Goal: Navigation & Orientation: Find specific page/section

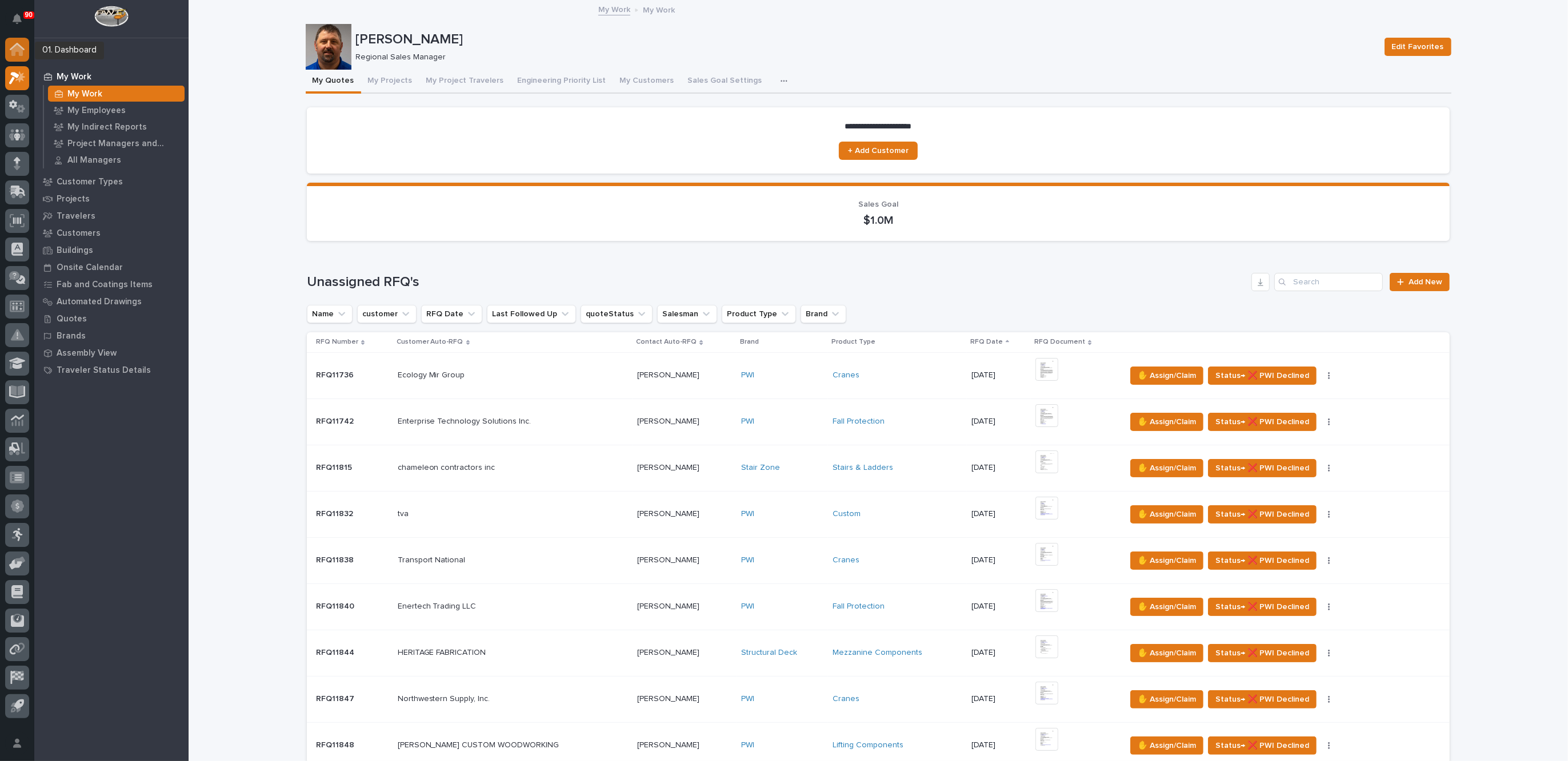
click at [17, 50] on icon at bounding box center [17, 50] width 12 height 12
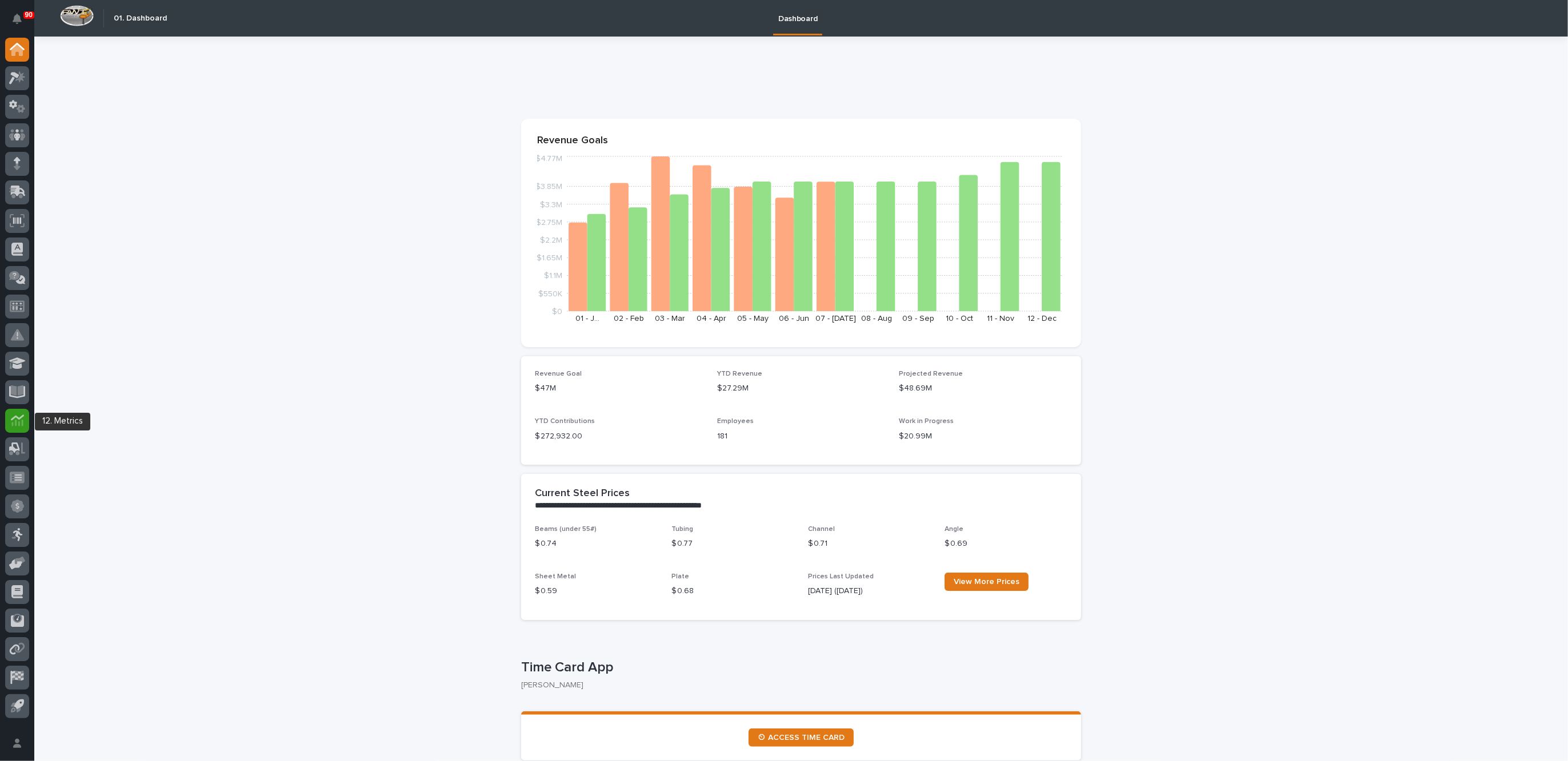
click at [18, 420] on icon at bounding box center [18, 421] width 13 height 13
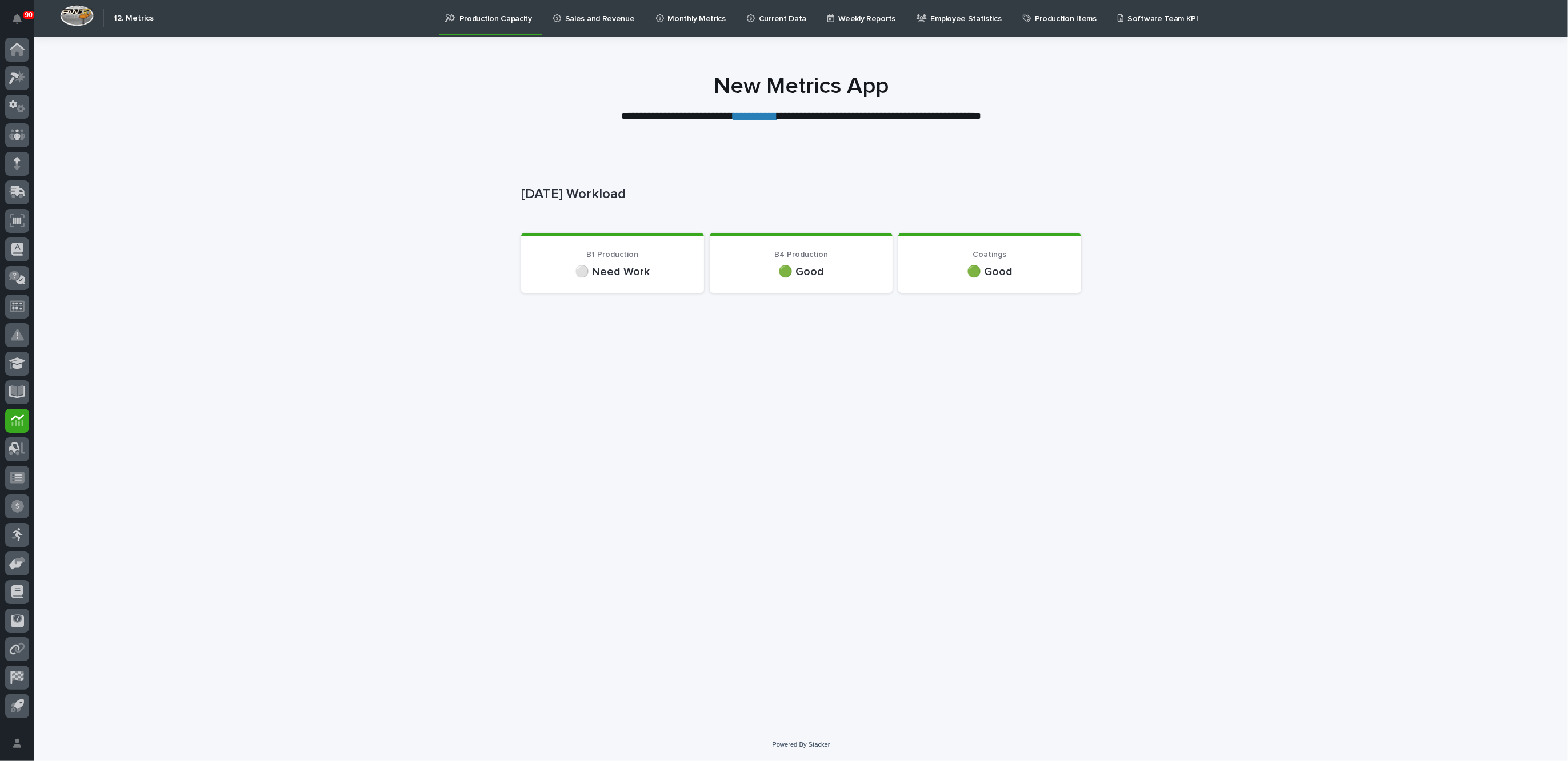
click at [592, 19] on p "Sales and Revenue" at bounding box center [600, 12] width 70 height 24
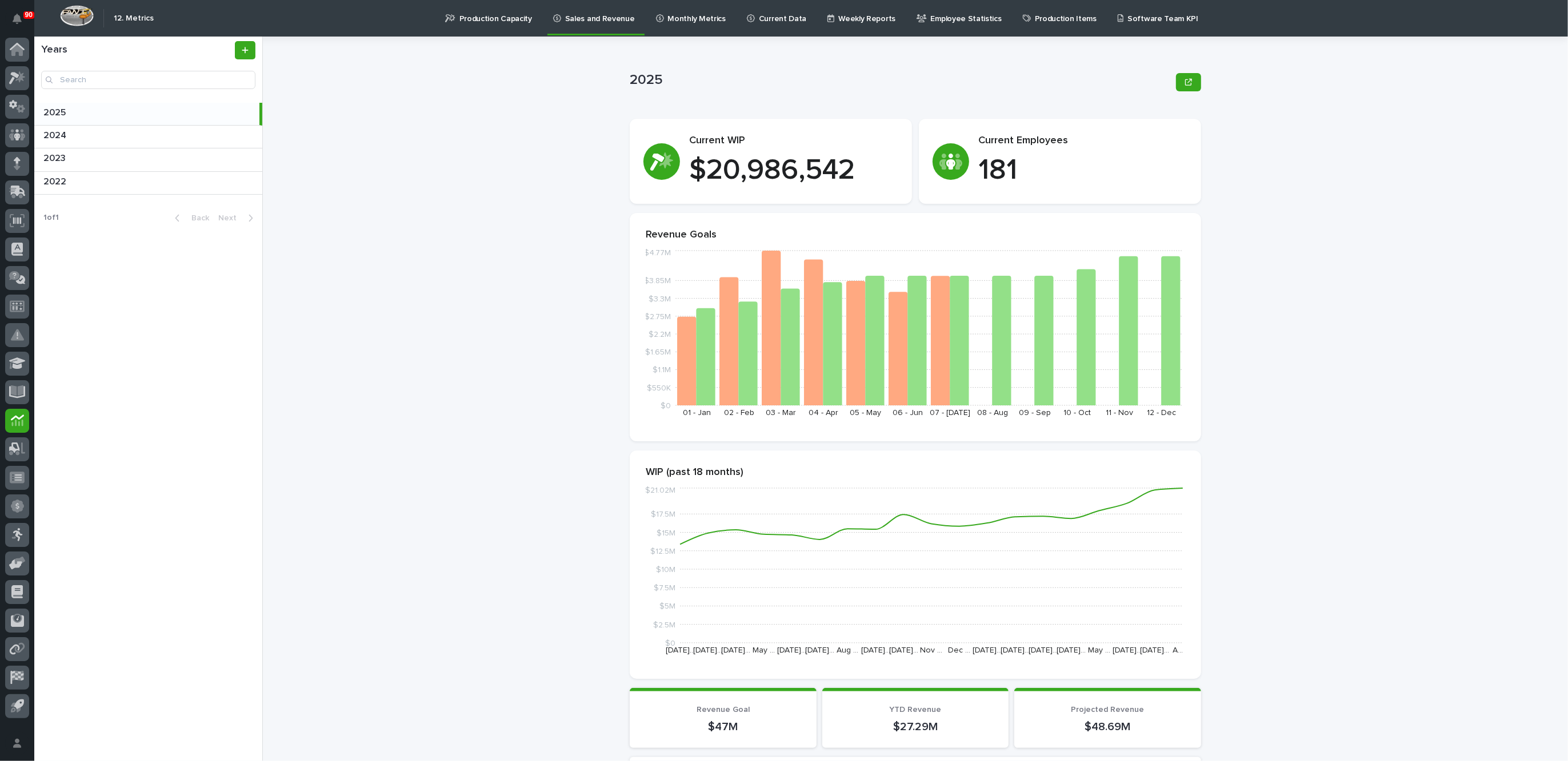
click at [681, 18] on p "Monthly Metrics" at bounding box center [696, 12] width 58 height 24
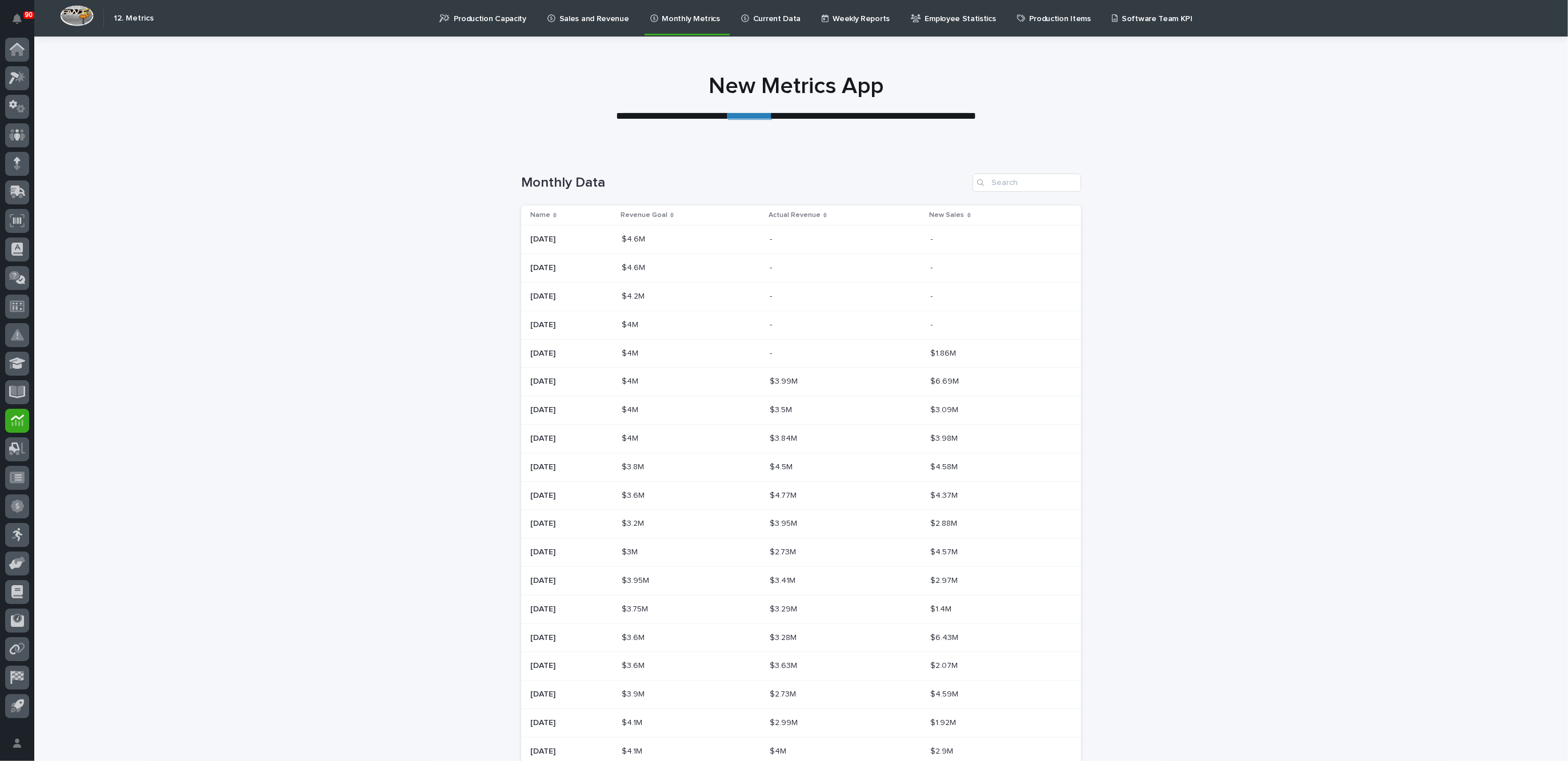
click at [480, 18] on p "Production Capacity" at bounding box center [489, 12] width 72 height 24
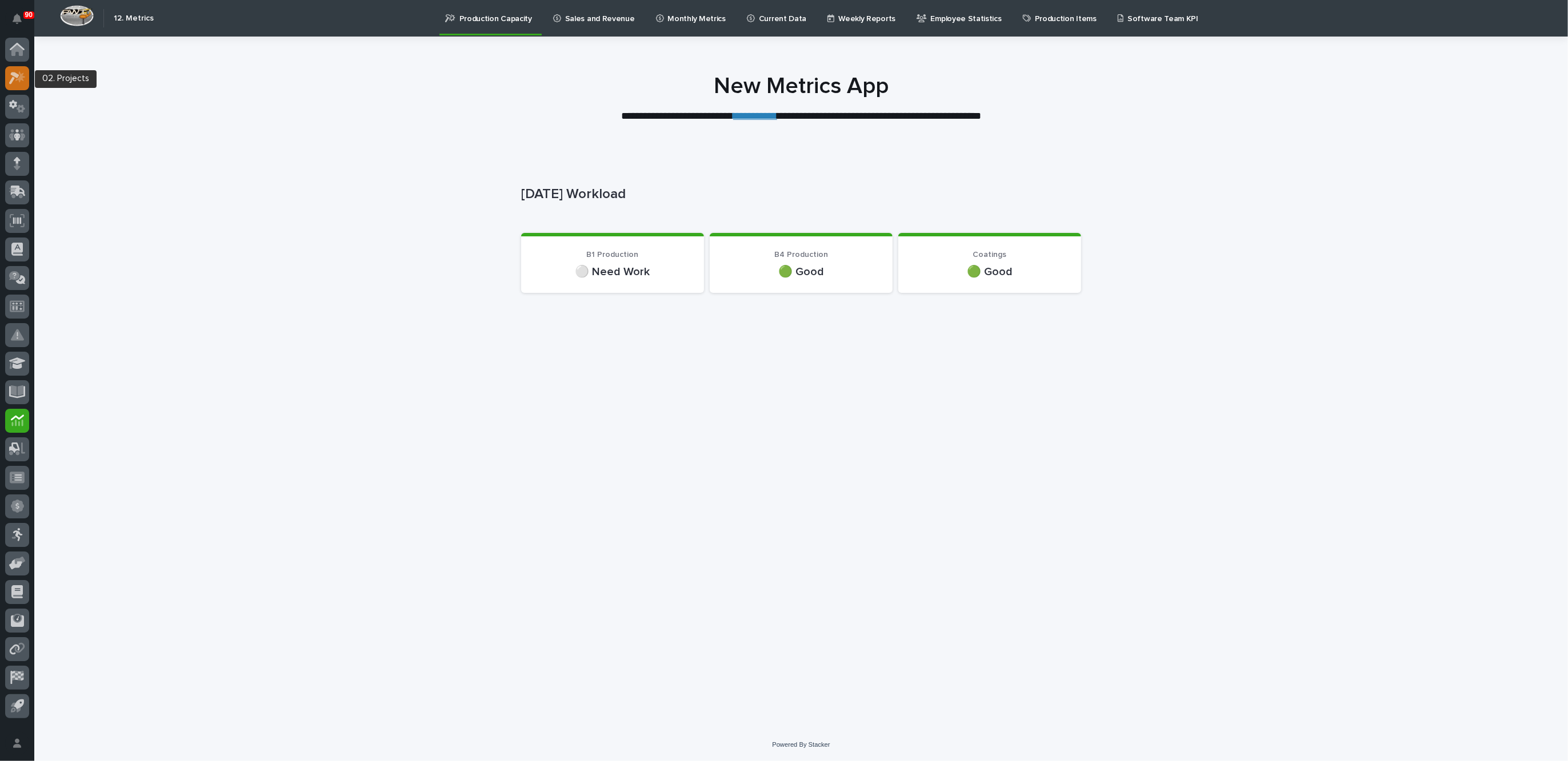
click at [17, 73] on icon at bounding box center [17, 78] width 16 height 13
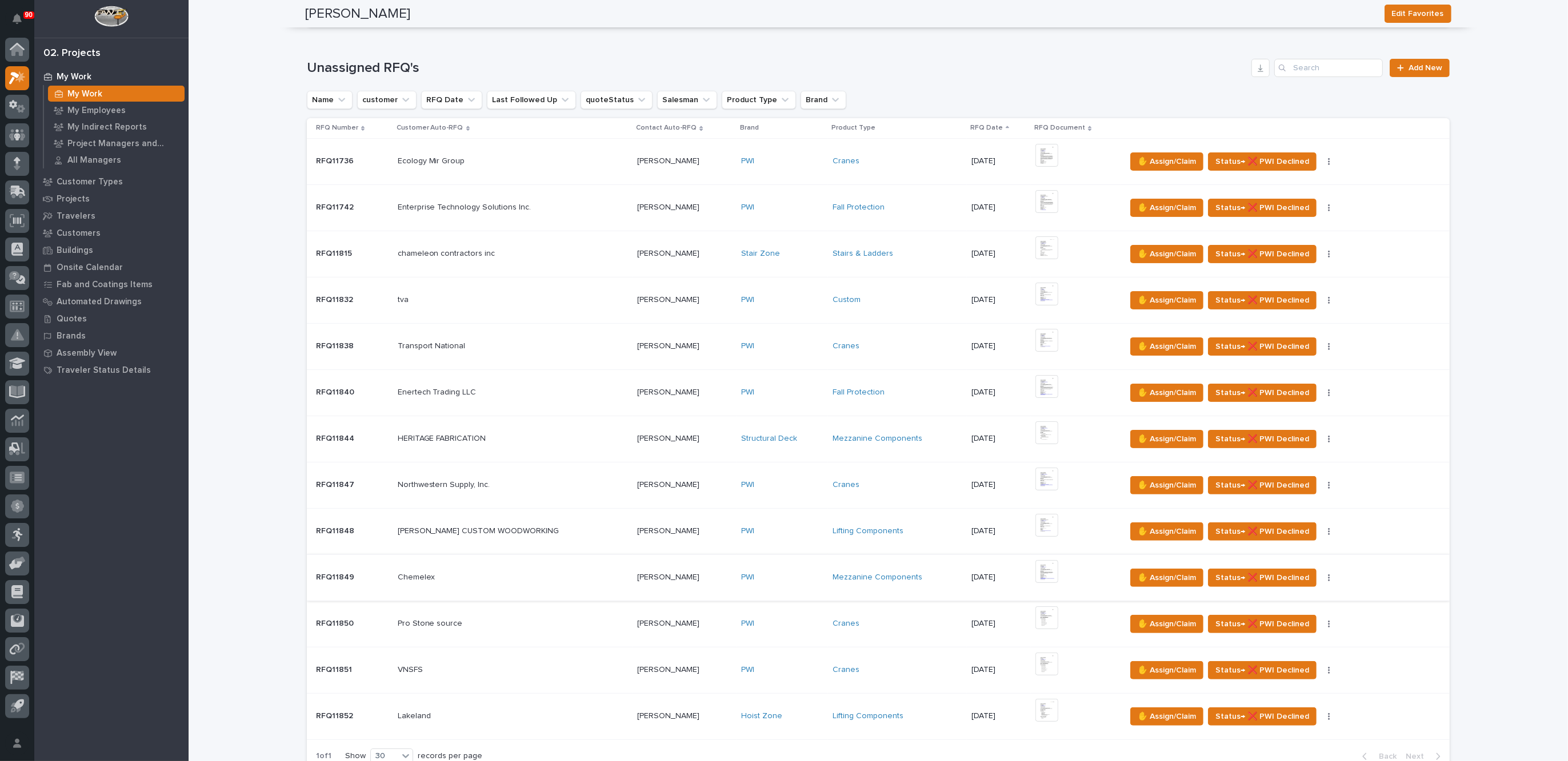
scroll to position [428, 0]
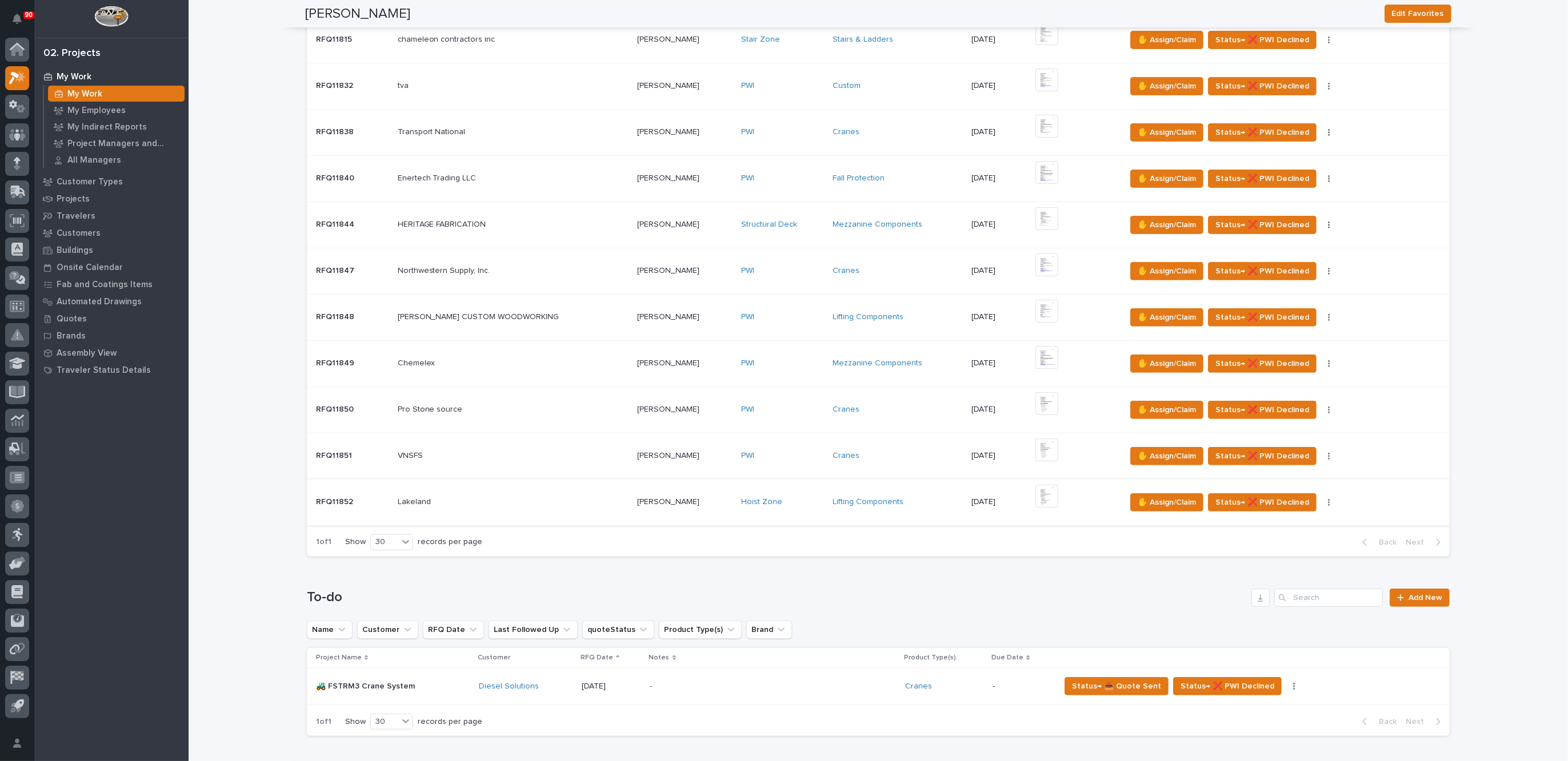
click at [1035, 490] on img at bounding box center [1047, 496] width 23 height 23
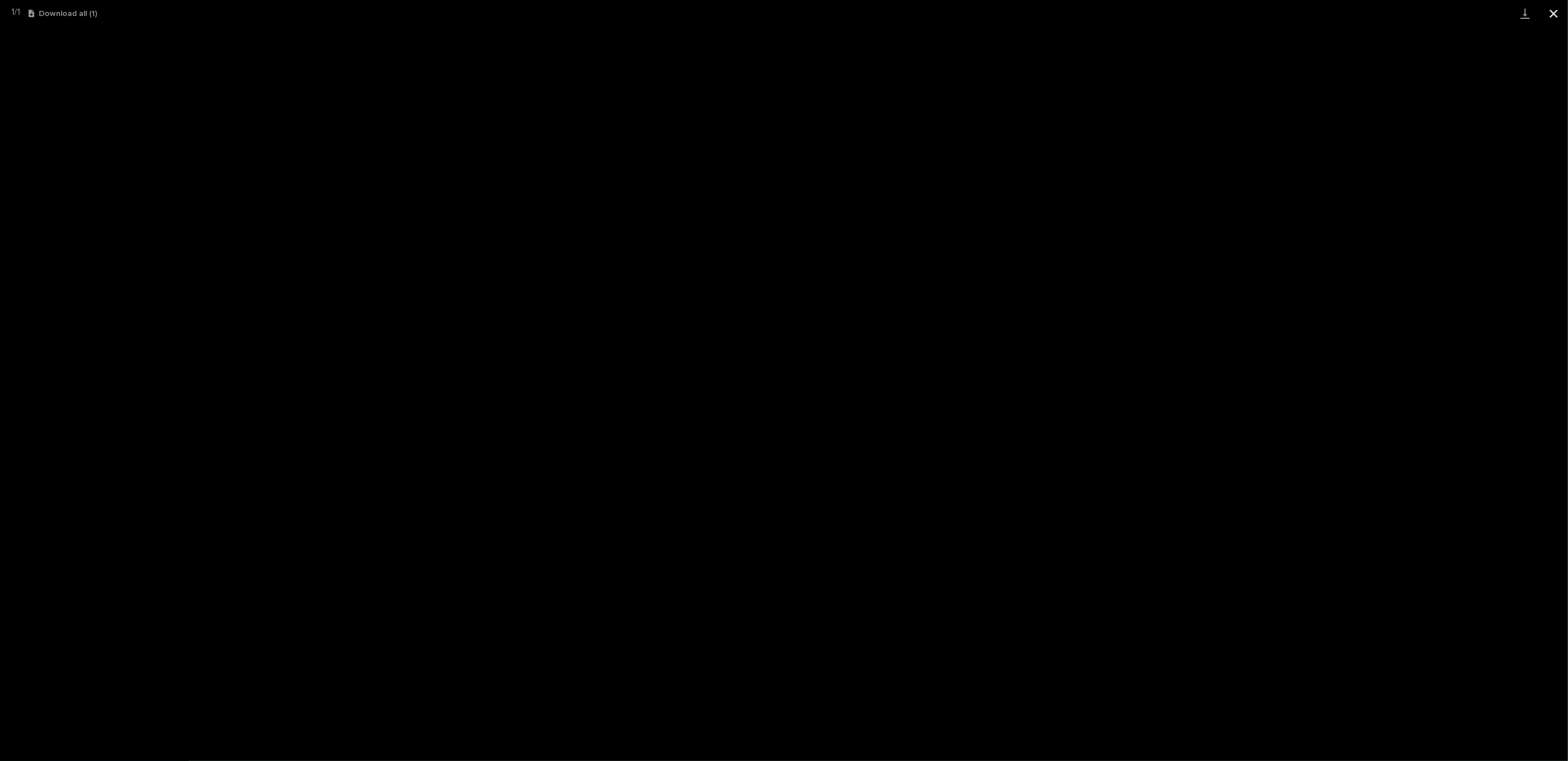
click at [1556, 13] on button "Close gallery" at bounding box center [1553, 13] width 29 height 27
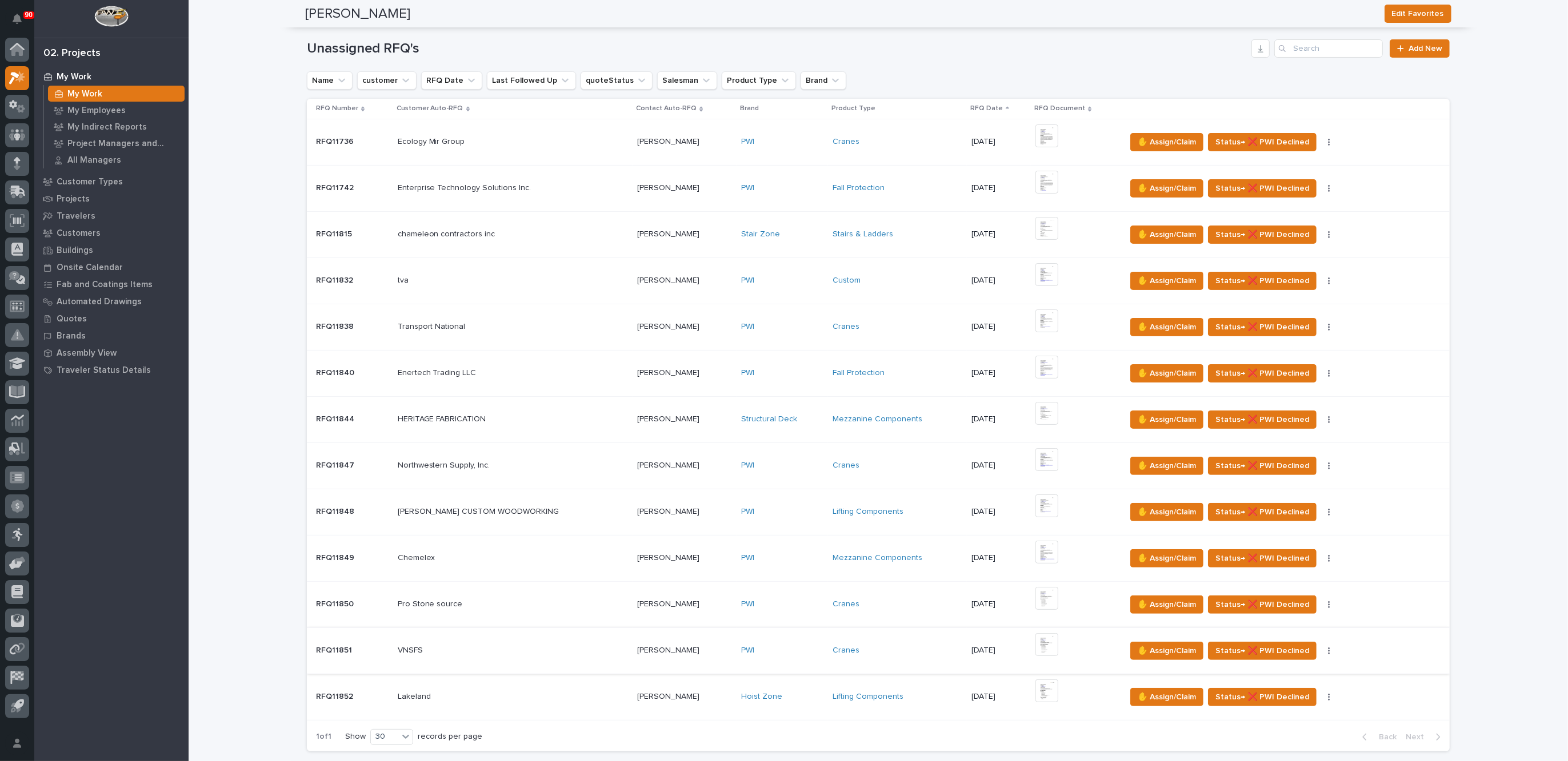
scroll to position [214, 0]
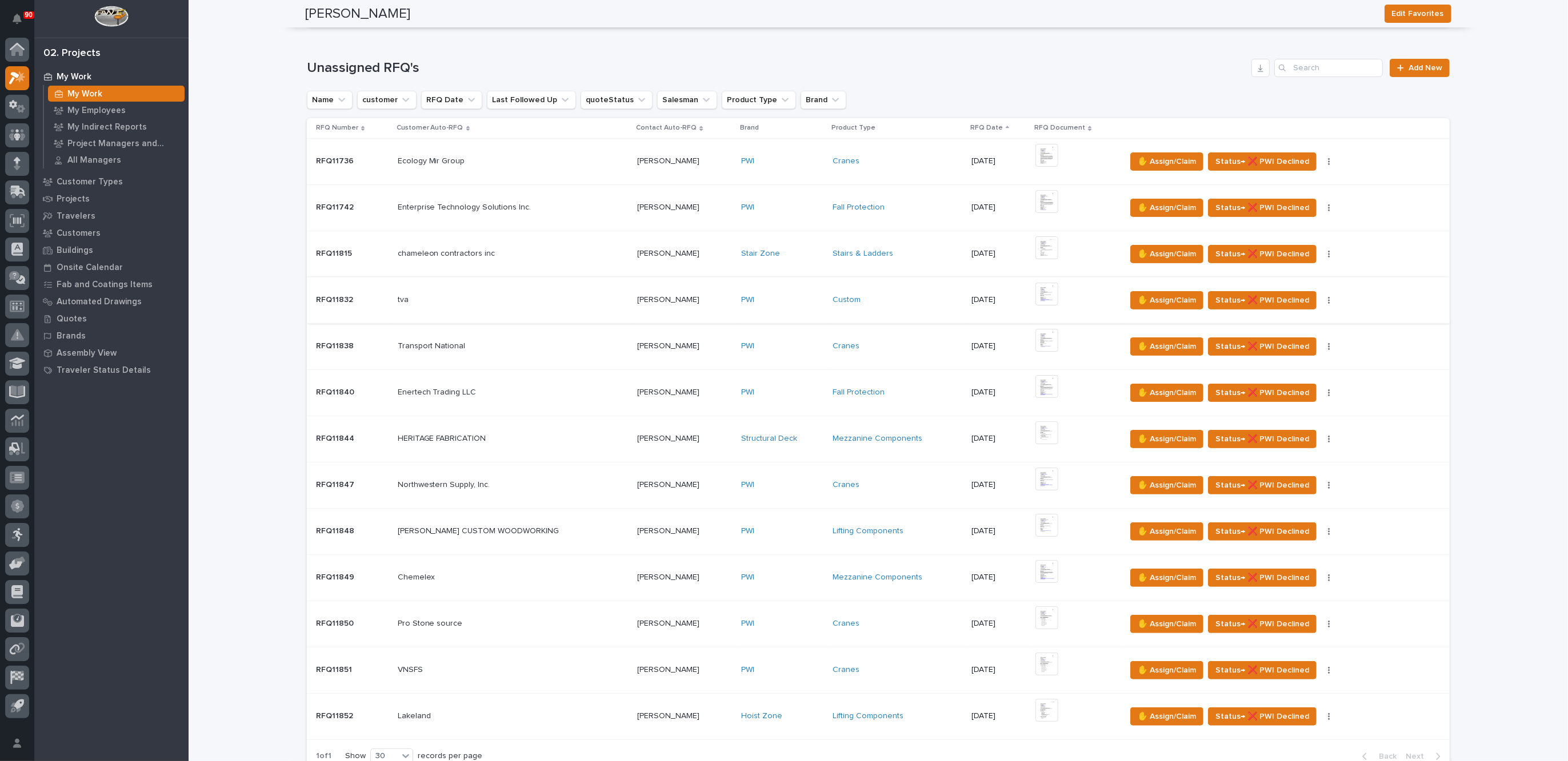
click at [1035, 288] on img at bounding box center [1047, 294] width 23 height 23
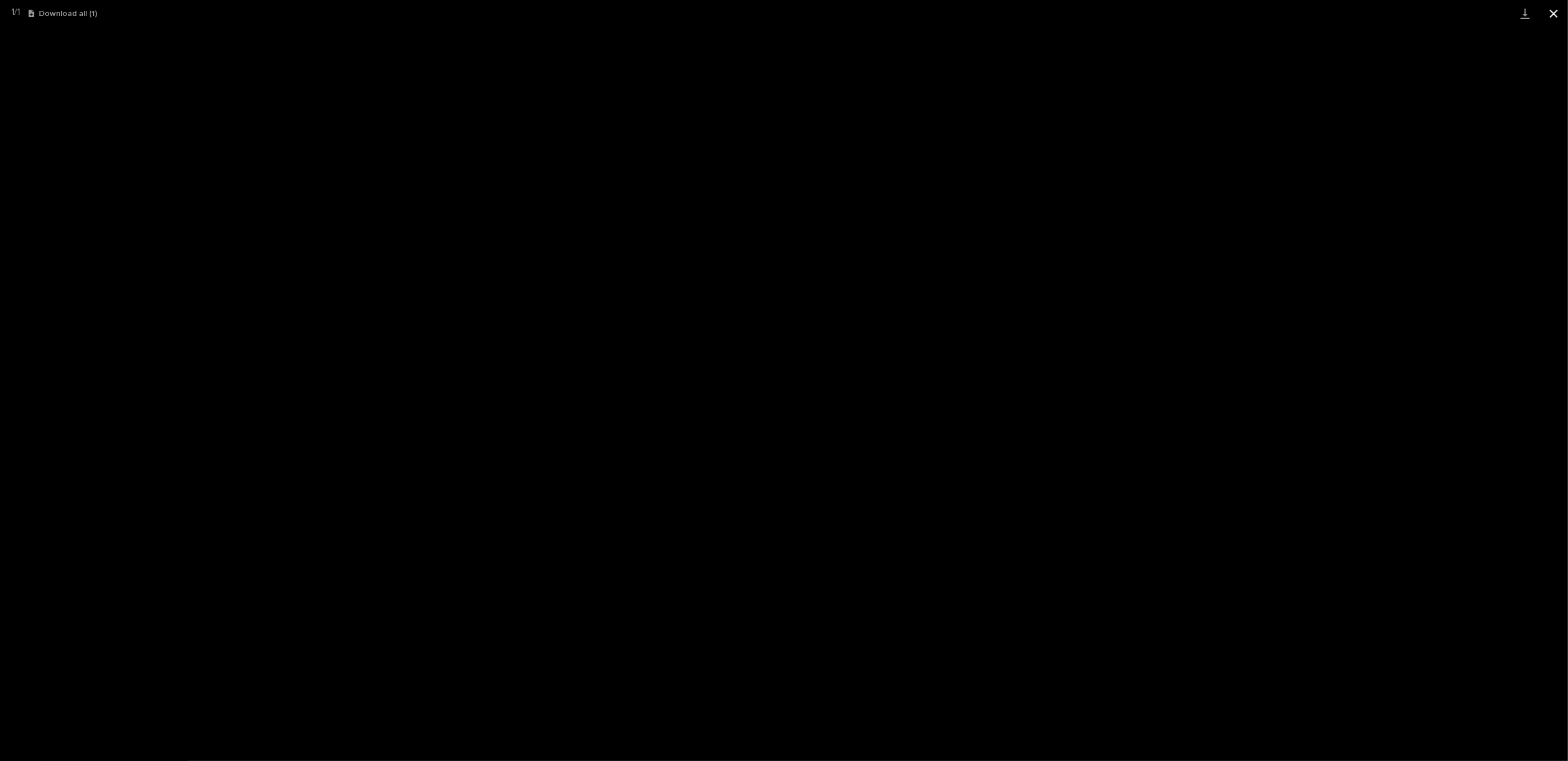
click at [1558, 13] on button "Close gallery" at bounding box center [1553, 13] width 29 height 27
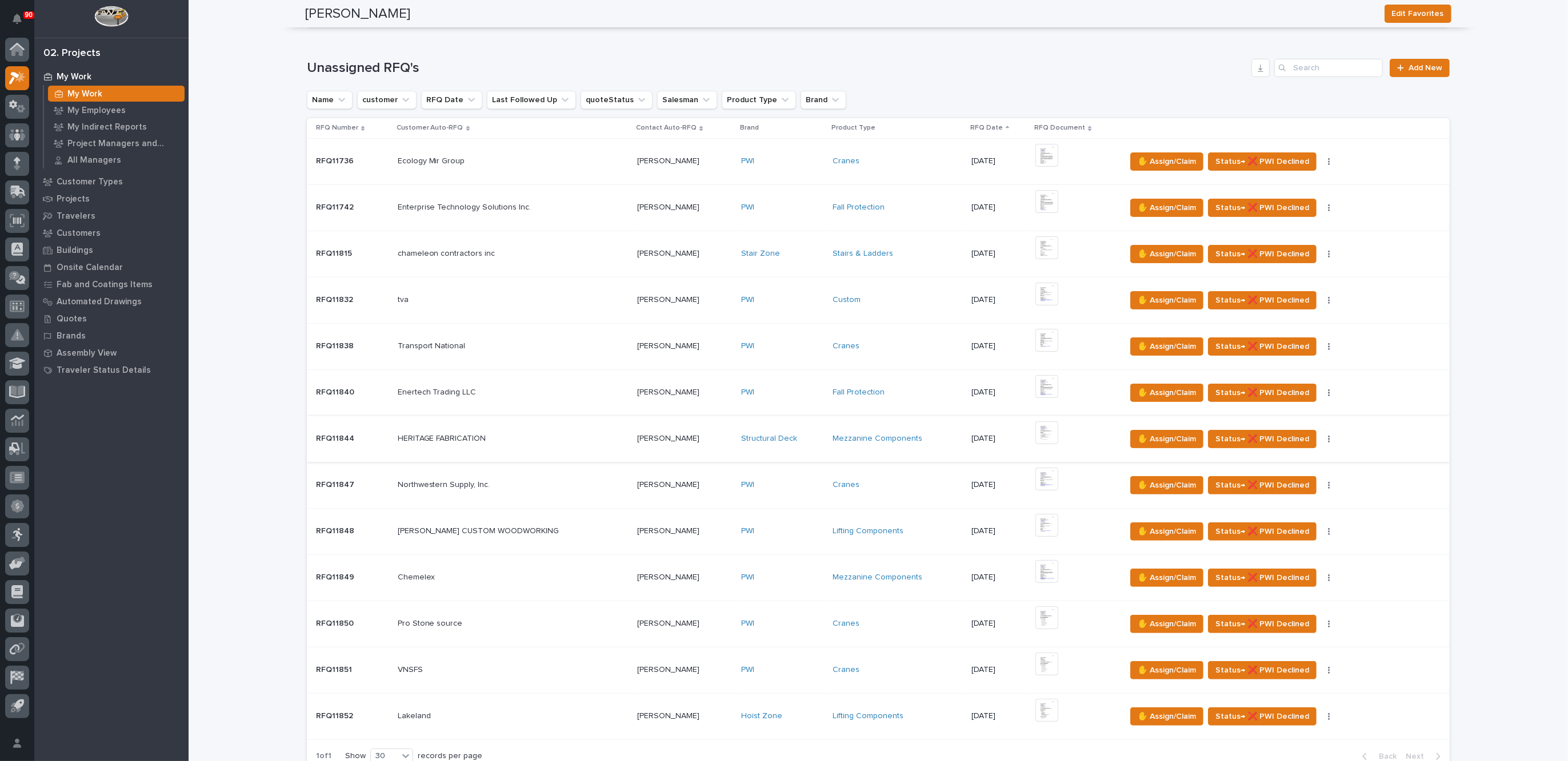
click at [1035, 429] on img at bounding box center [1047, 433] width 23 height 23
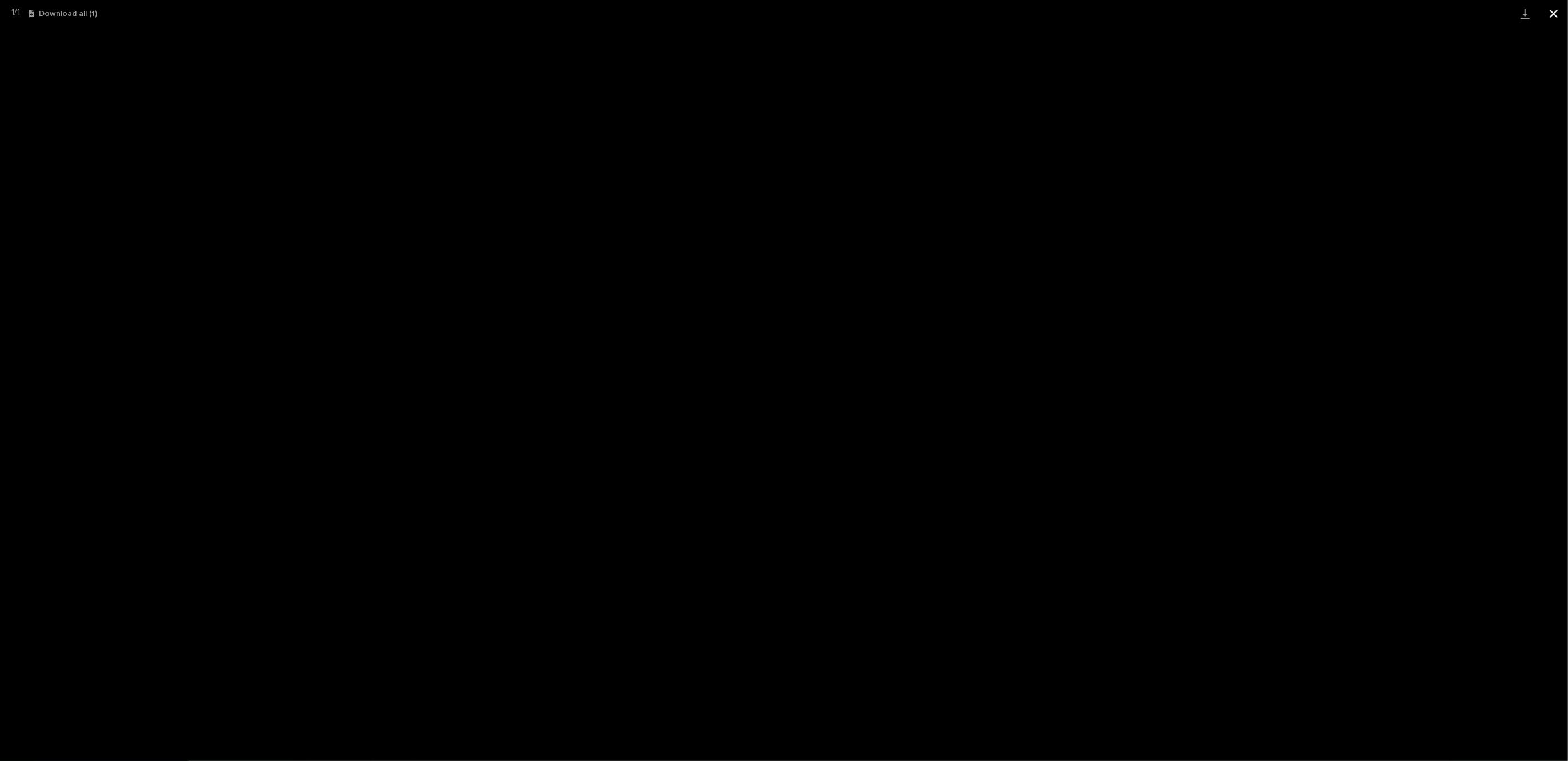
click at [1558, 13] on button "Close gallery" at bounding box center [1553, 13] width 29 height 27
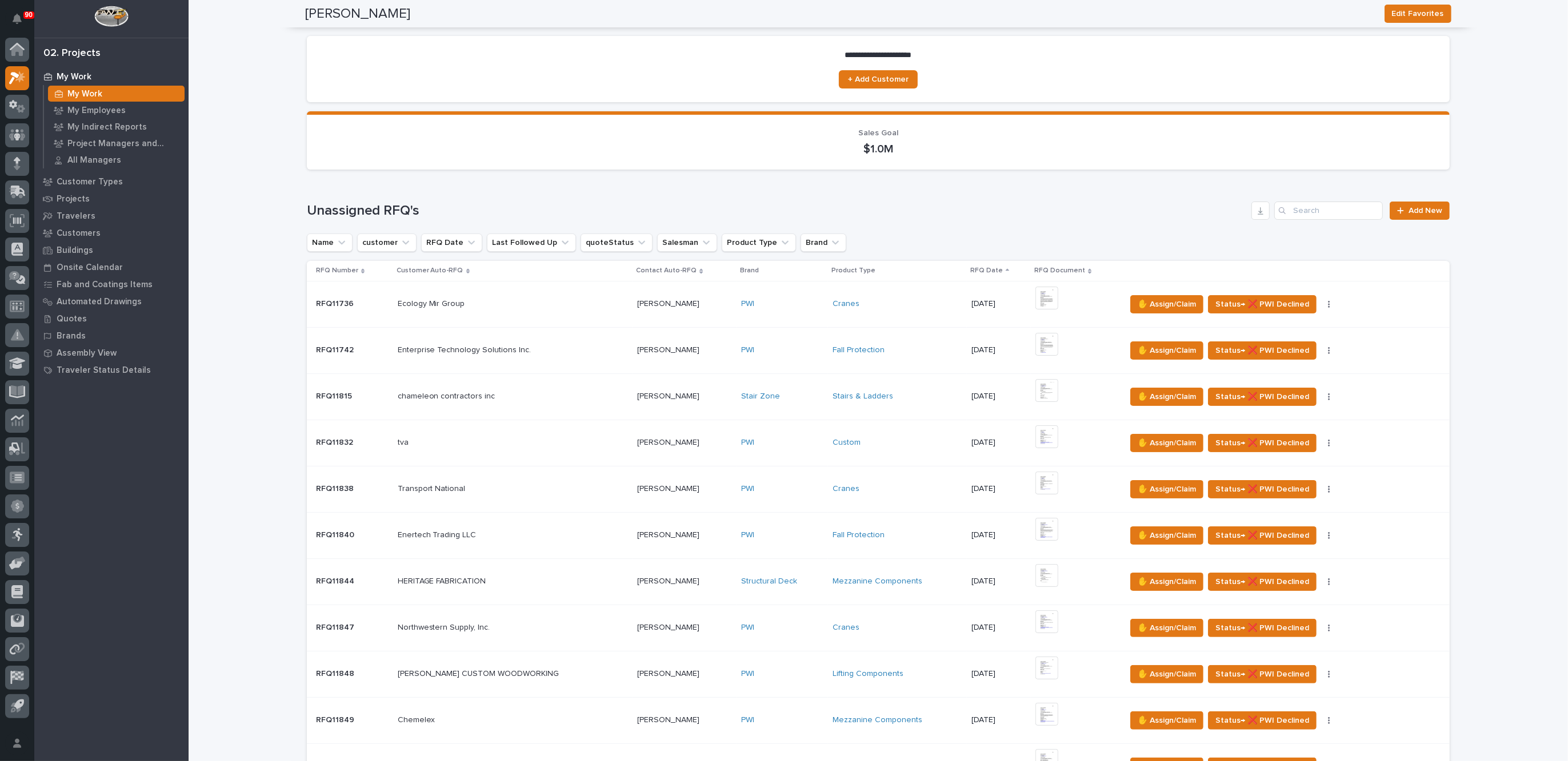
scroll to position [0, 0]
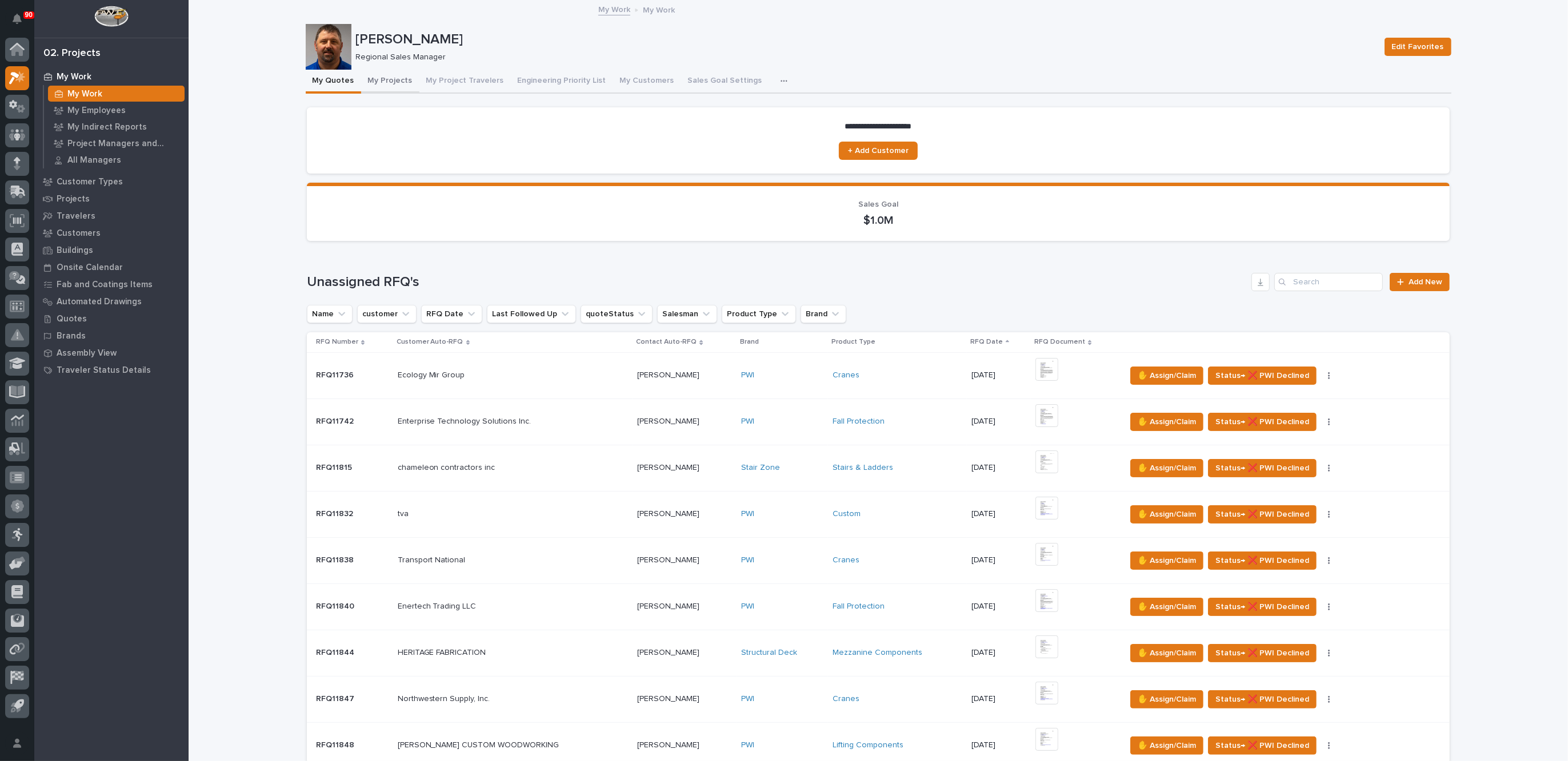
click at [386, 78] on button "My Projects" at bounding box center [390, 82] width 58 height 24
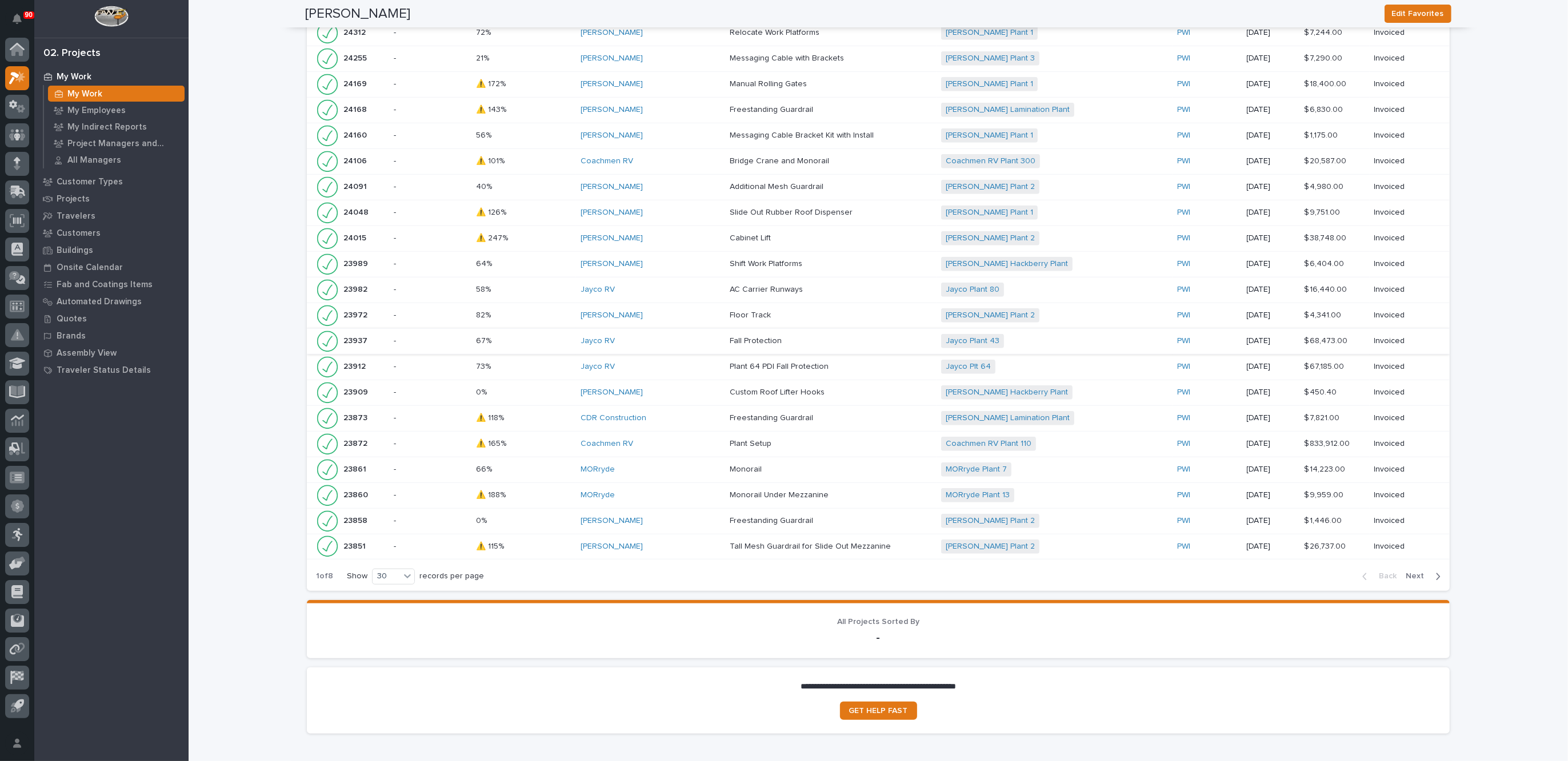
scroll to position [1072, 0]
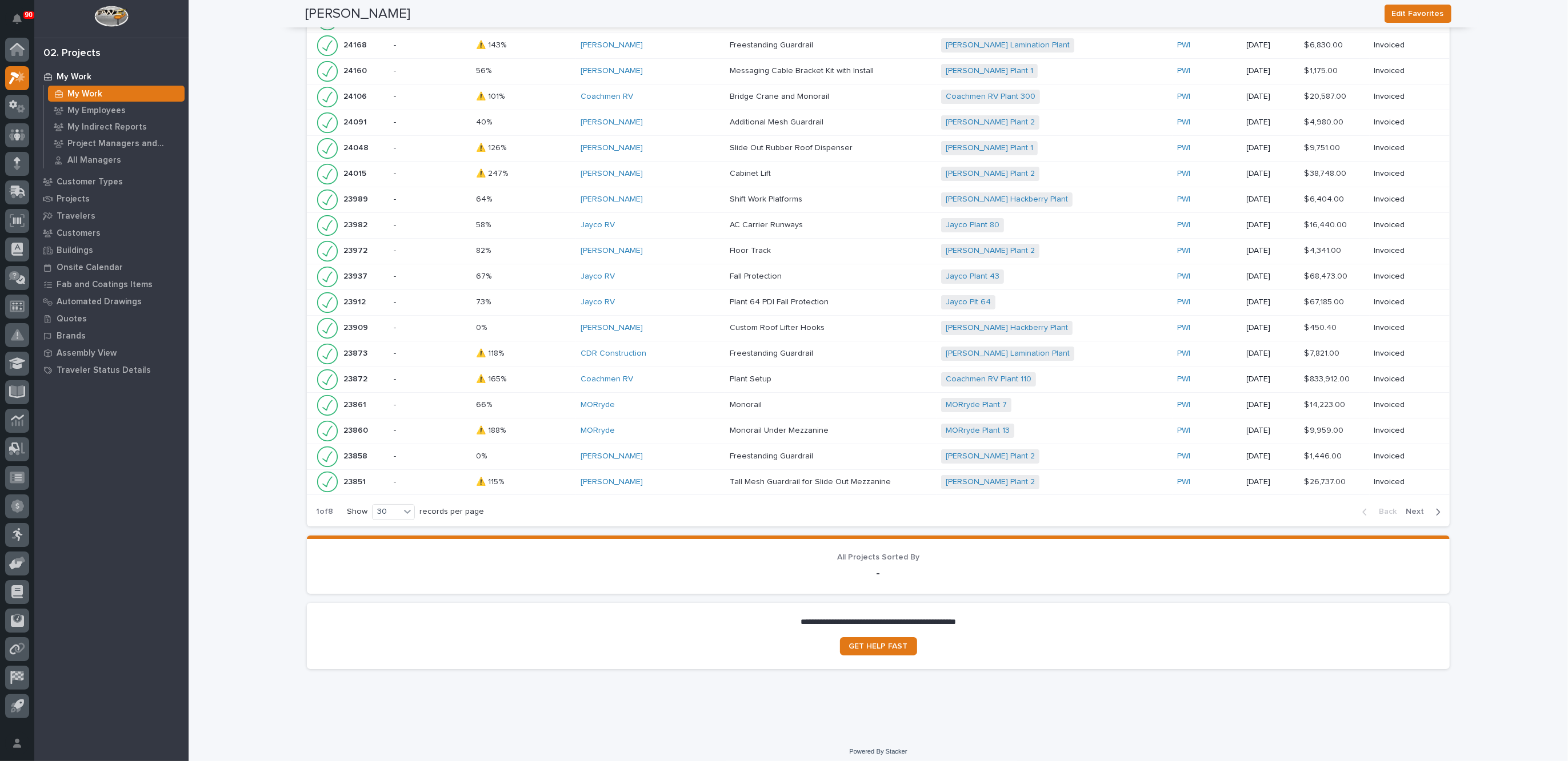
click at [1415, 507] on span "Next" at bounding box center [1418, 512] width 25 height 10
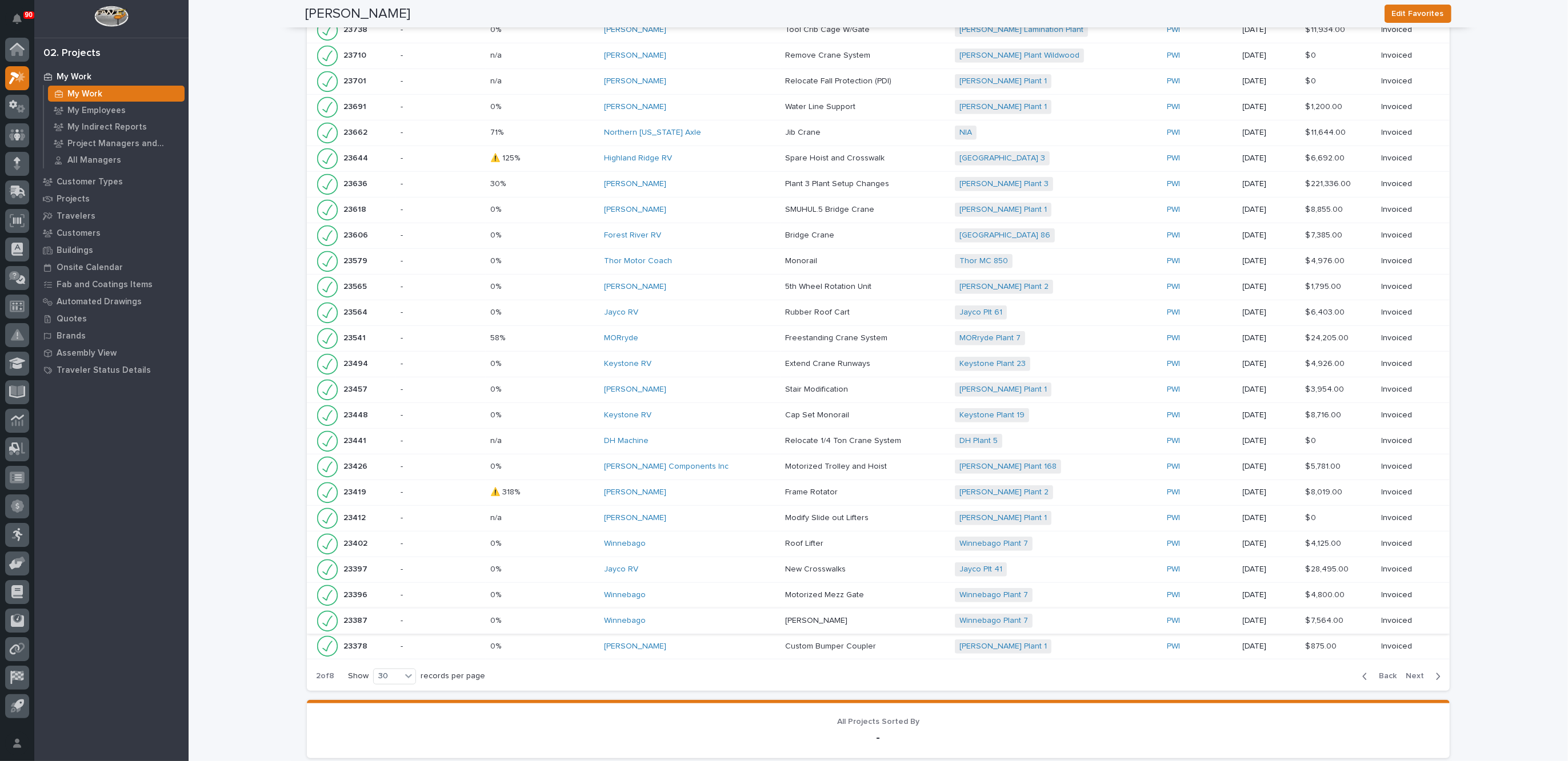
scroll to position [1001, 0]
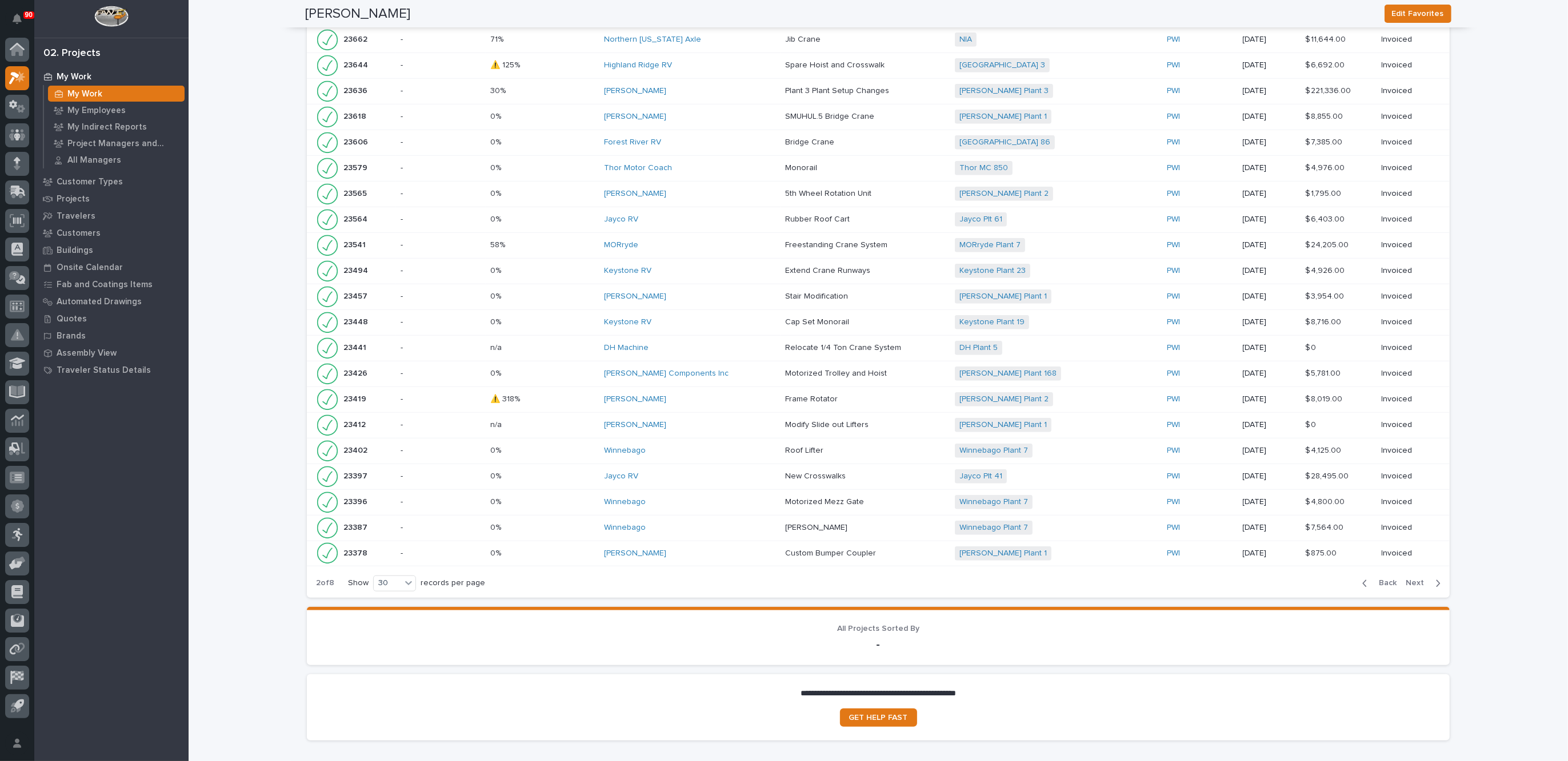
click at [1417, 578] on span "Next" at bounding box center [1418, 583] width 25 height 10
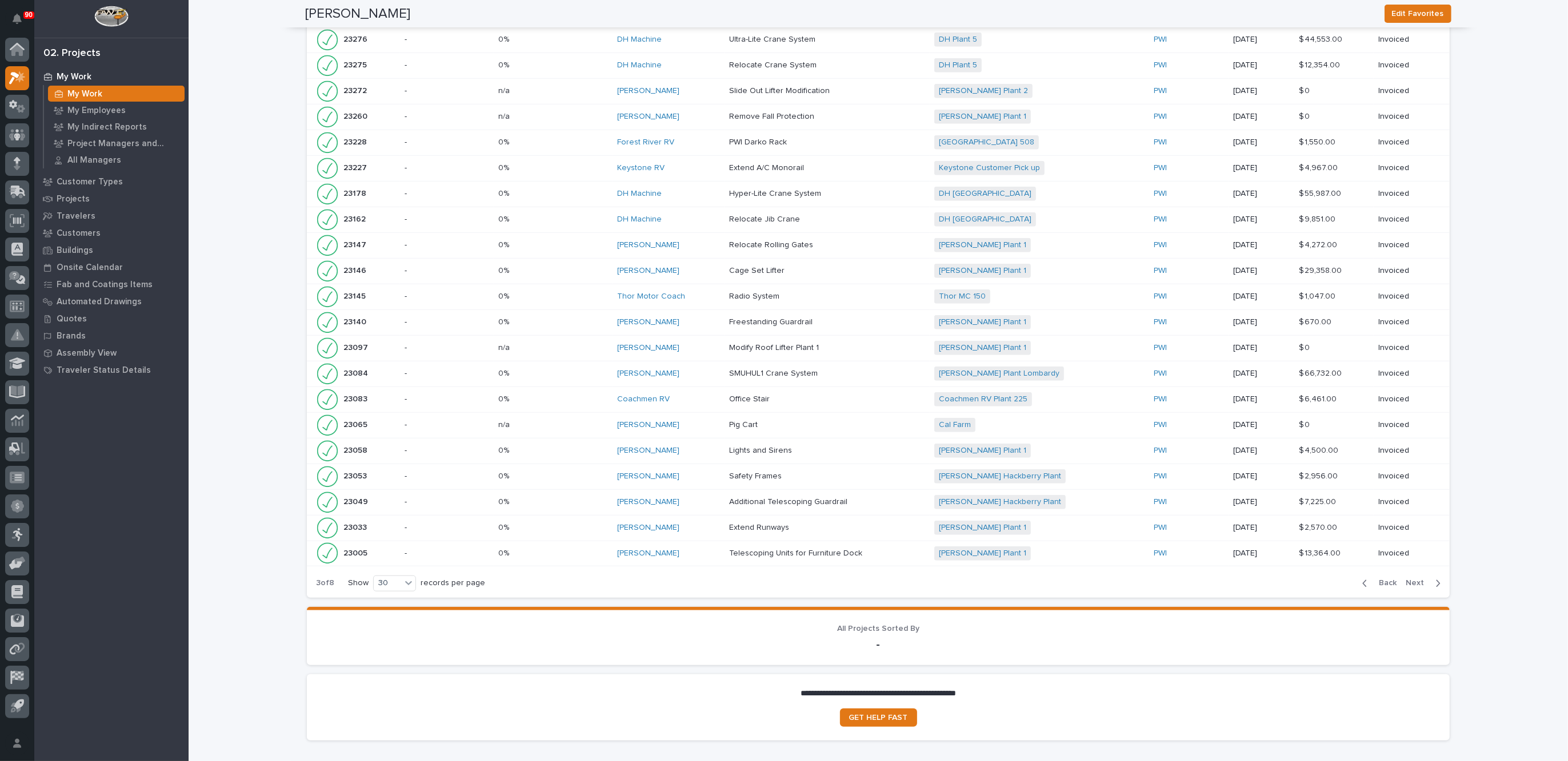
click at [1410, 578] on span "Next" at bounding box center [1418, 583] width 25 height 10
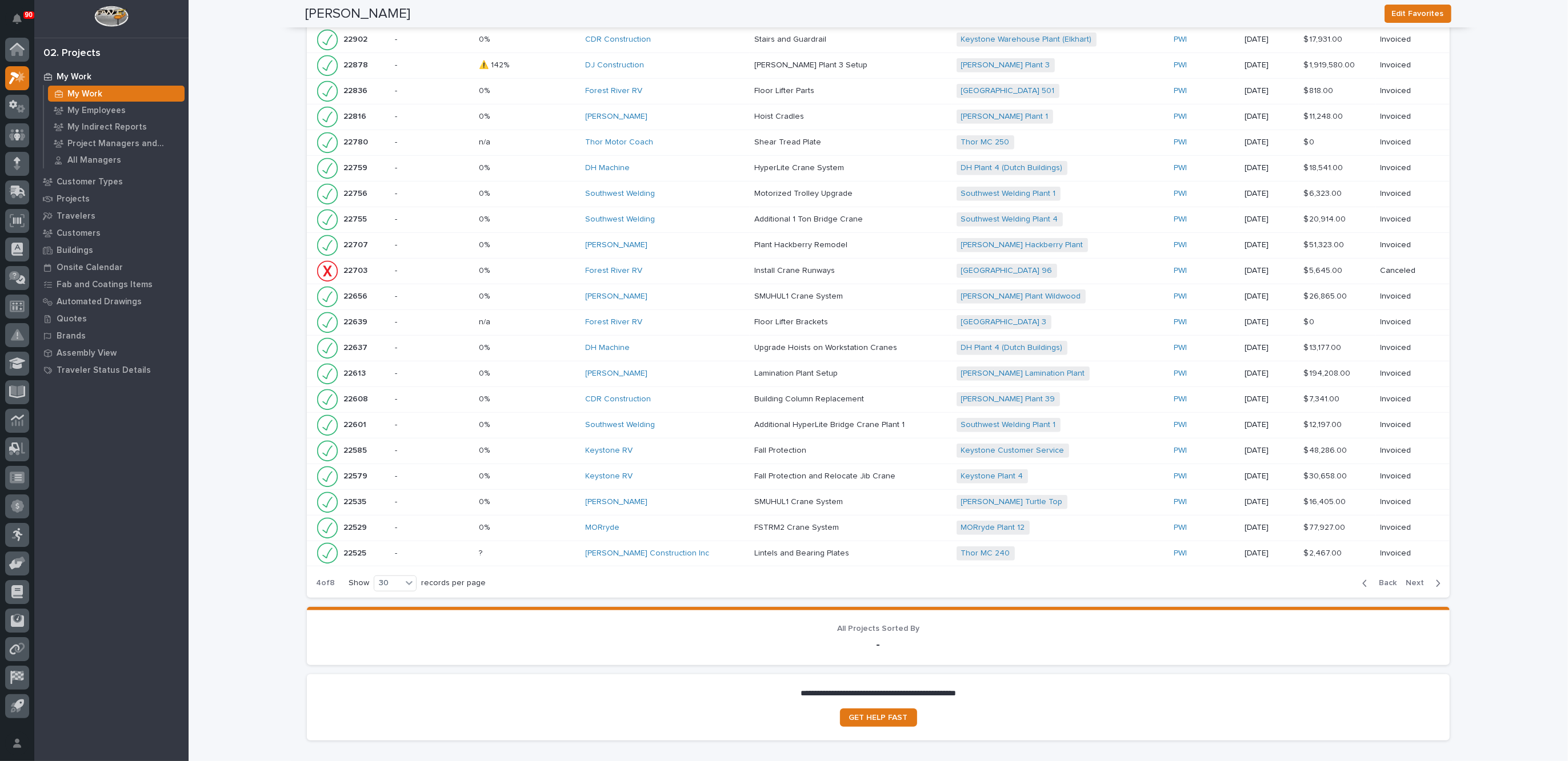
click at [1413, 578] on span "Next" at bounding box center [1418, 583] width 25 height 10
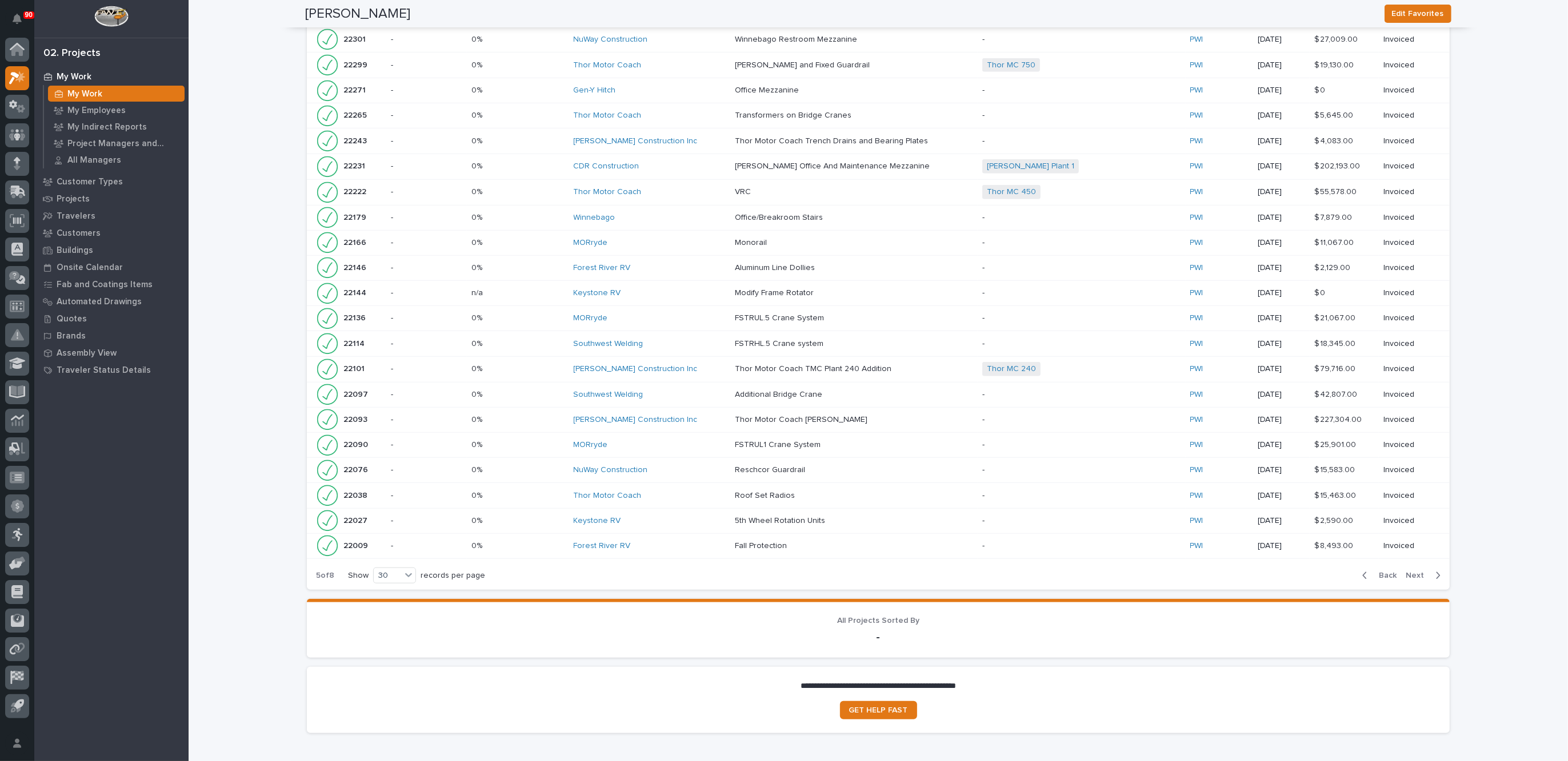
click at [1413, 577] on div "Back Next" at bounding box center [1401, 575] width 97 height 29
click at [1412, 571] on span "Next" at bounding box center [1418, 575] width 25 height 10
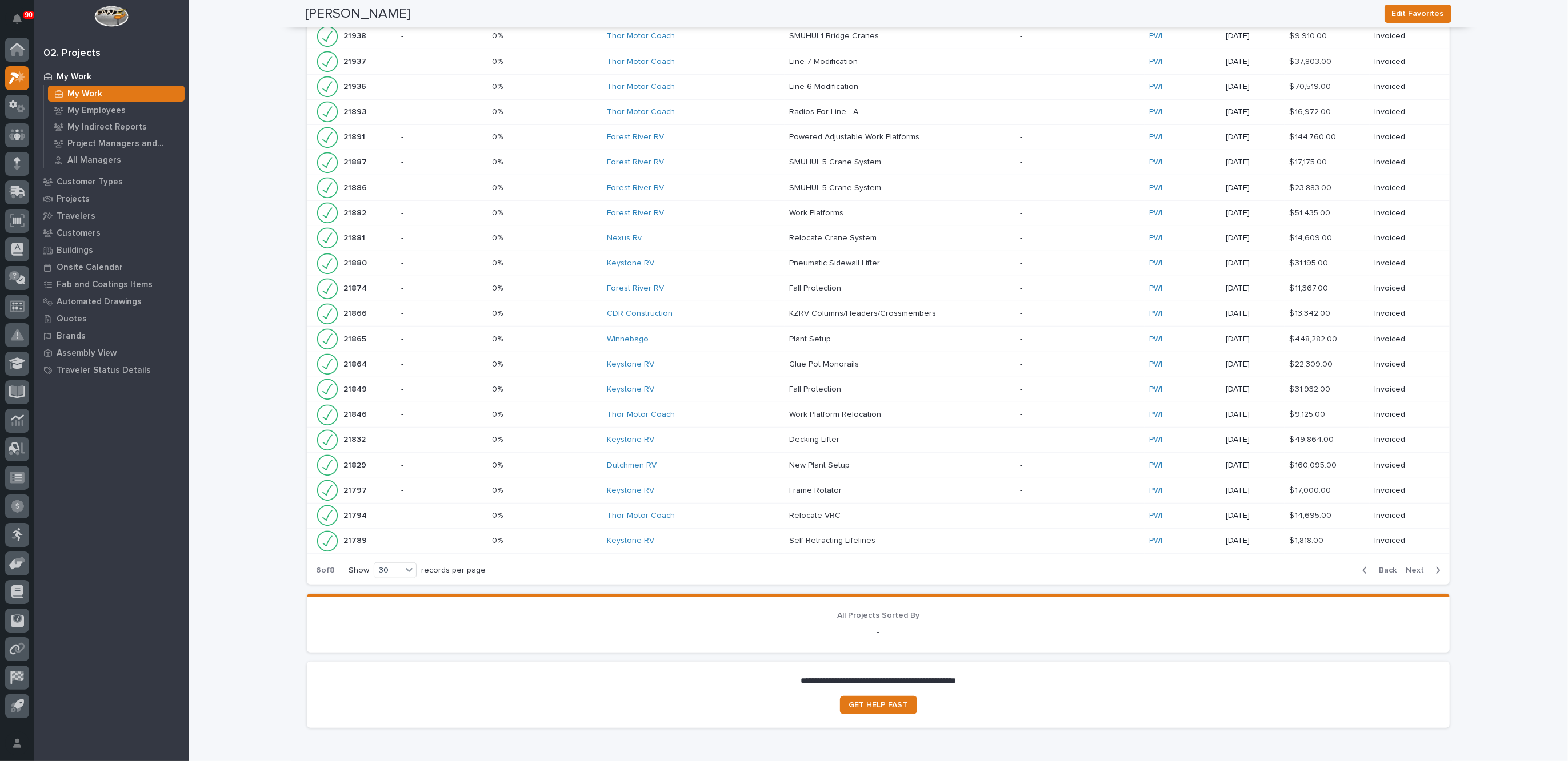
click at [1413, 565] on span "Next" at bounding box center [1418, 570] width 25 height 10
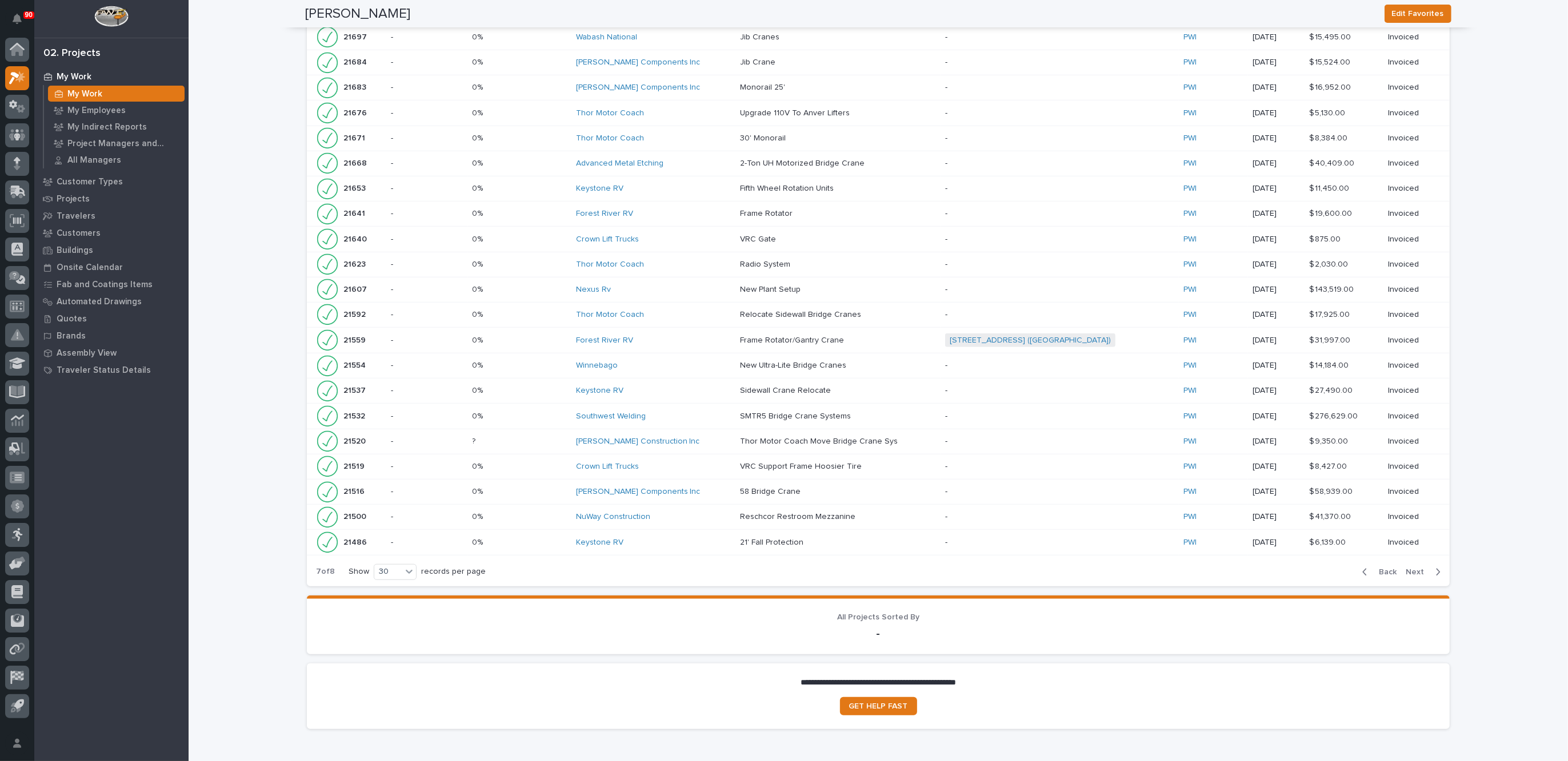
click at [1413, 567] on span "Next" at bounding box center [1418, 572] width 25 height 10
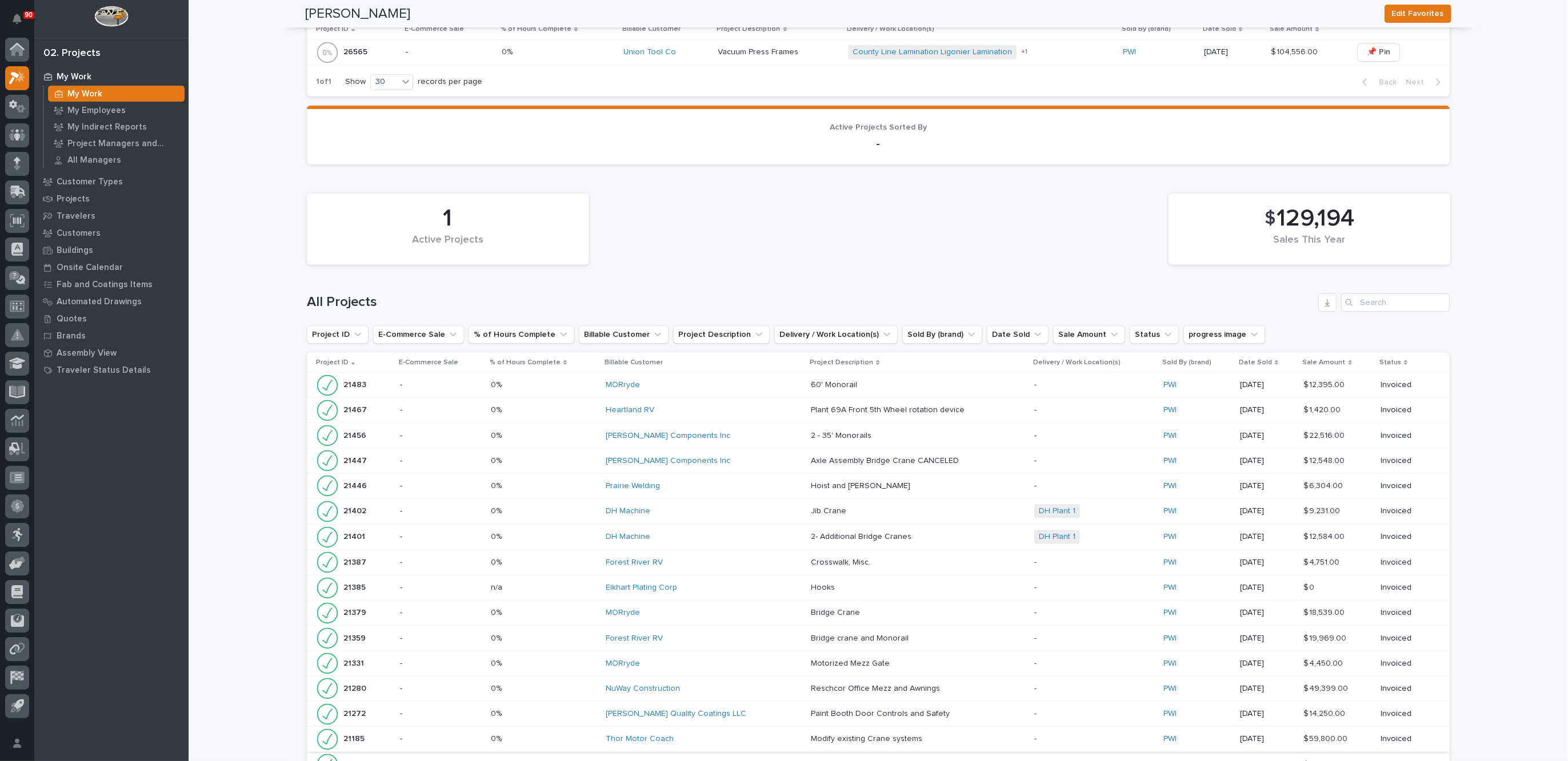
scroll to position [138, 0]
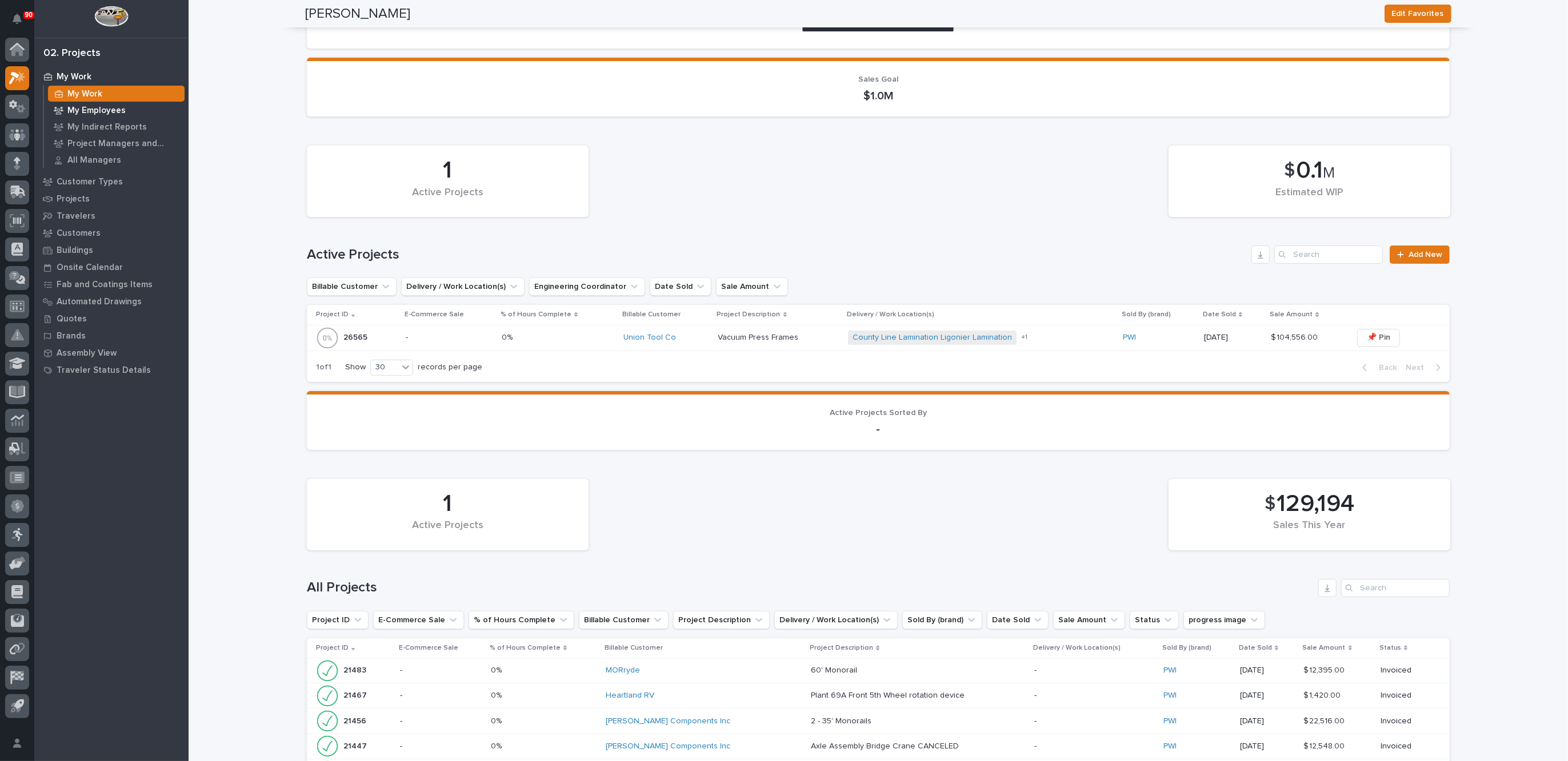
click at [92, 111] on p "My Employees" at bounding box center [97, 111] width 58 height 10
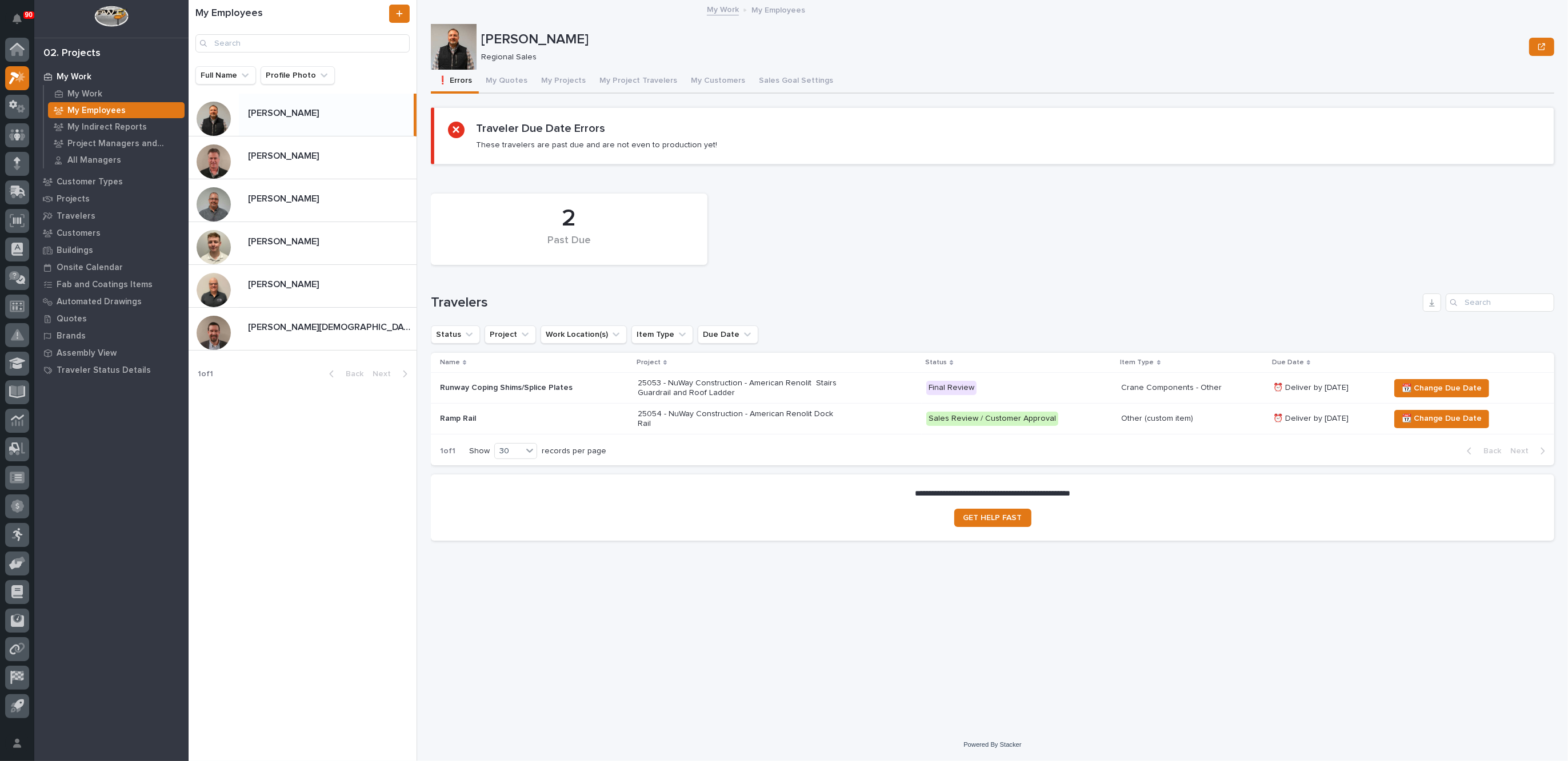
click at [869, 389] on div "25053 - NuWay Construction - American Renolit Stairs Guardrail and Roof Ladder" at bounding box center [778, 388] width 280 height 29
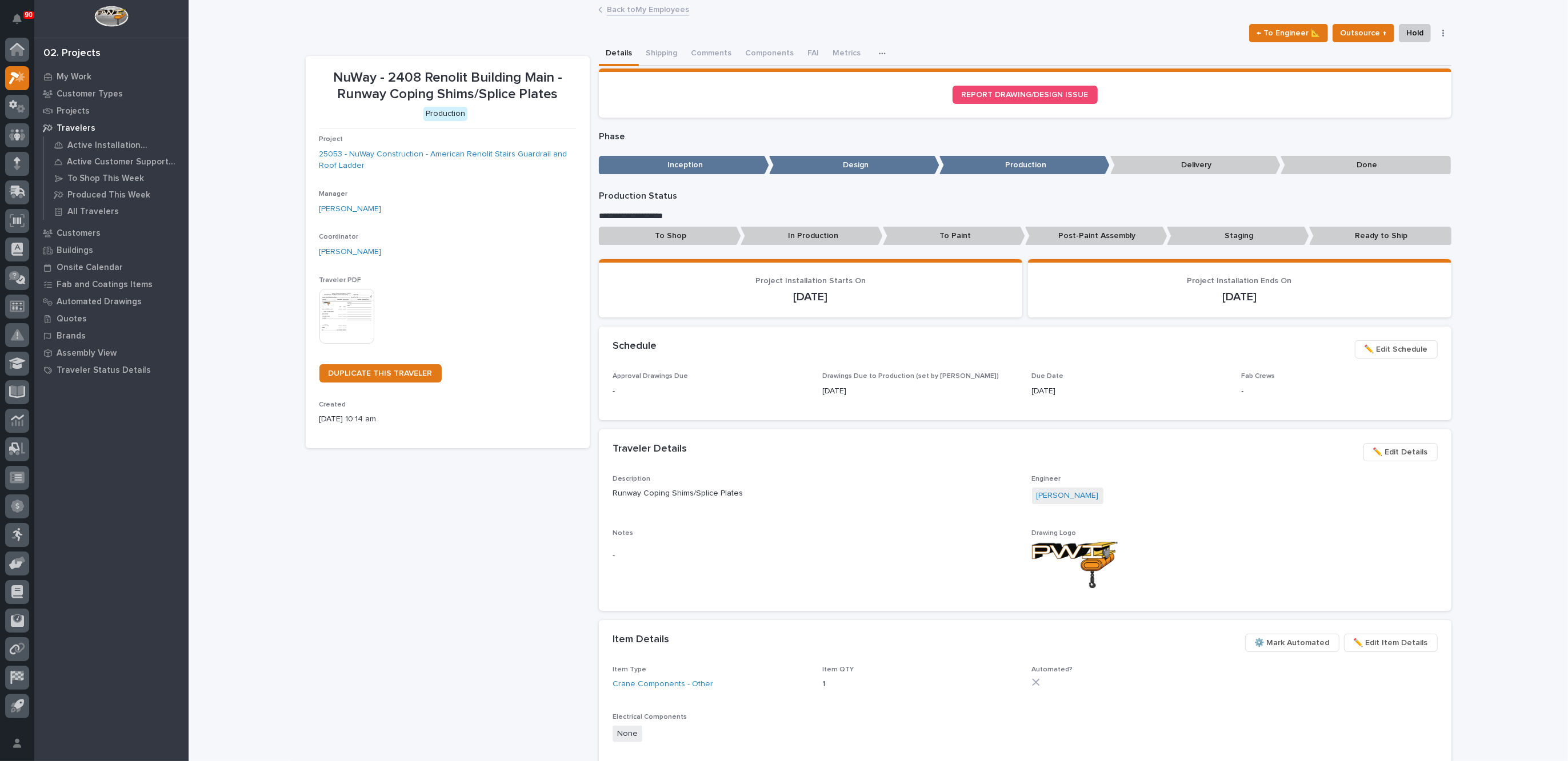
click at [611, 7] on link "Back to My Employees" at bounding box center [648, 9] width 82 height 13
